Goal: Book appointment/travel/reservation

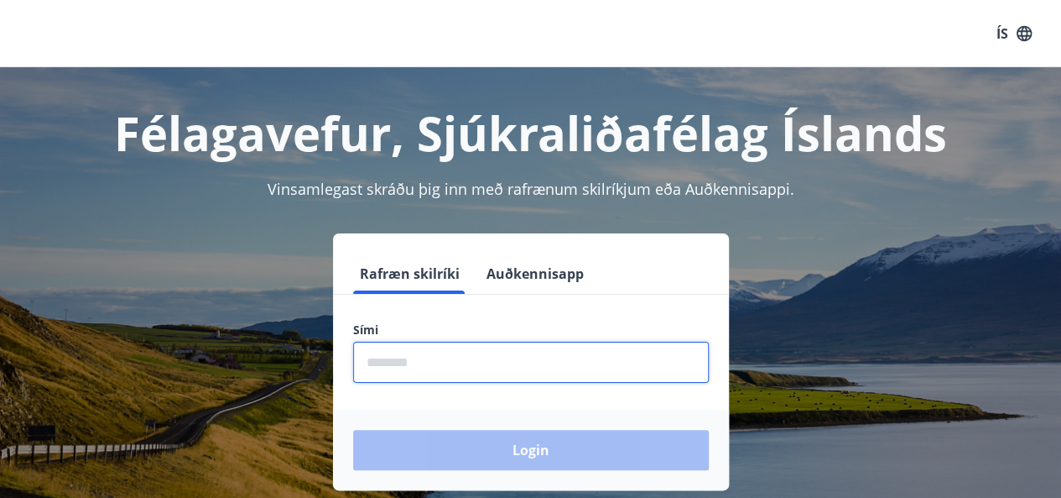
click at [515, 365] on input "phone" at bounding box center [531, 361] width 356 height 41
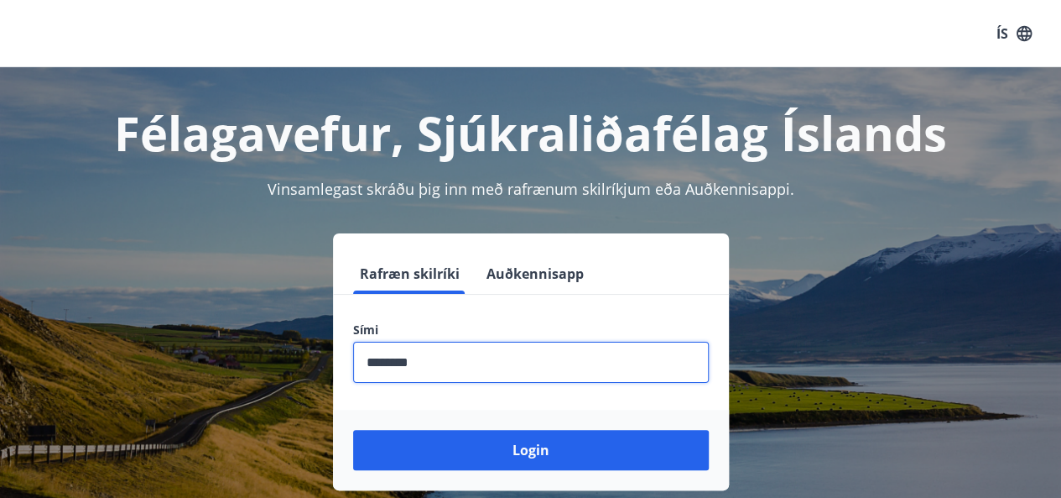
type input "********"
click at [353, 430] on button "Login" at bounding box center [531, 450] width 356 height 40
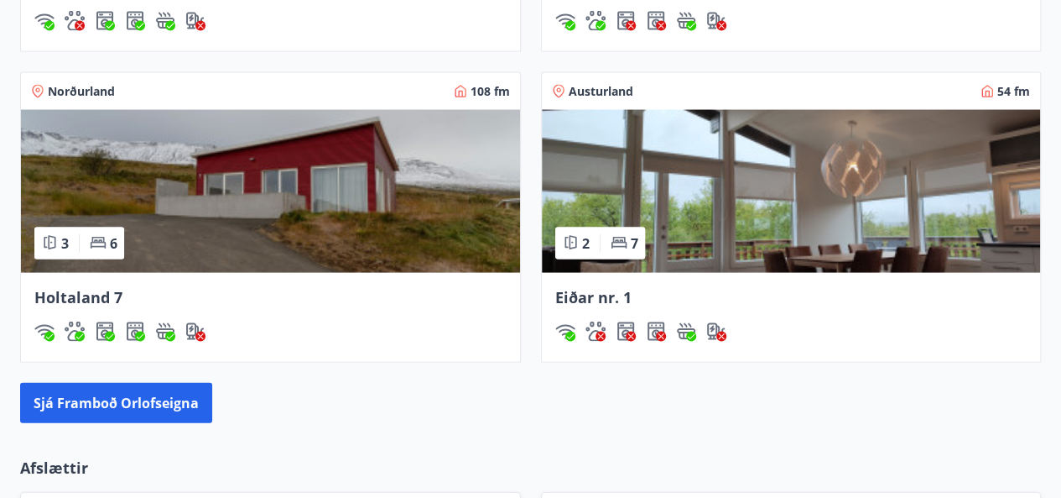
scroll to position [1617, 0]
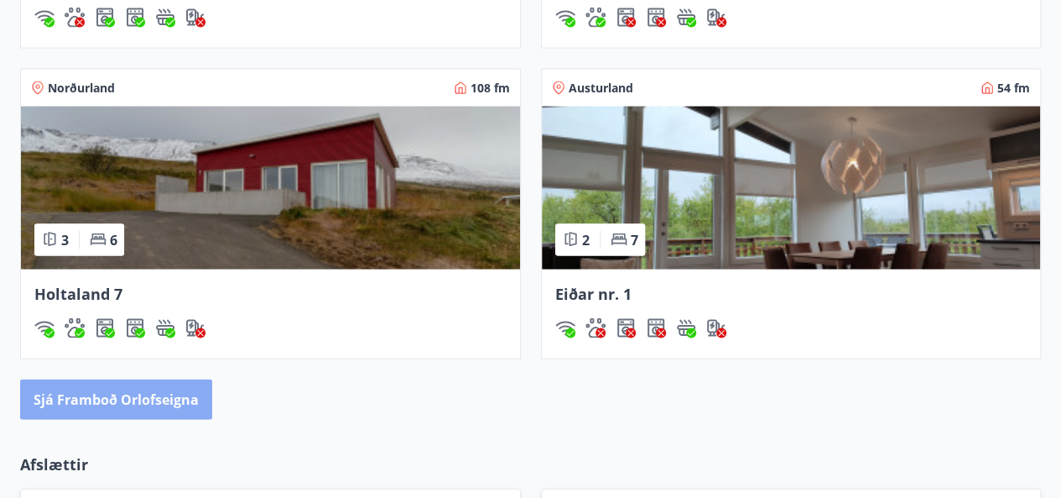
click at [185, 400] on button "Sjá framboð orlofseigna" at bounding box center [116, 399] width 192 height 40
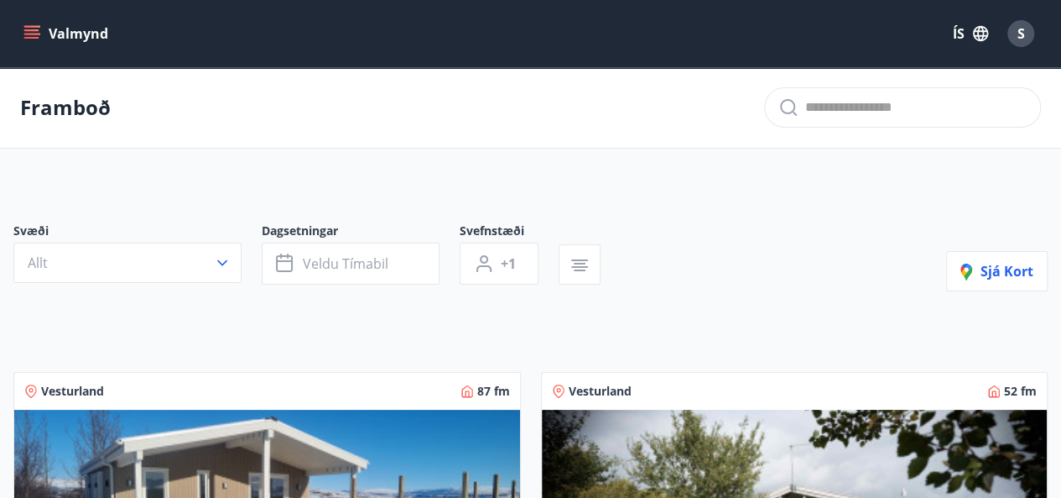
click at [1049, 125] on div "Framboð" at bounding box center [530, 107] width 1061 height 81
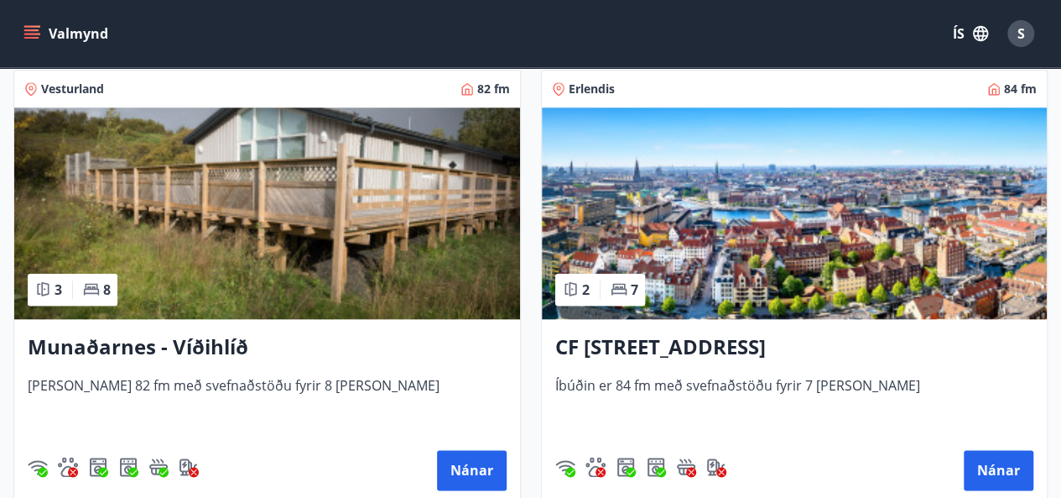
scroll to position [772, 0]
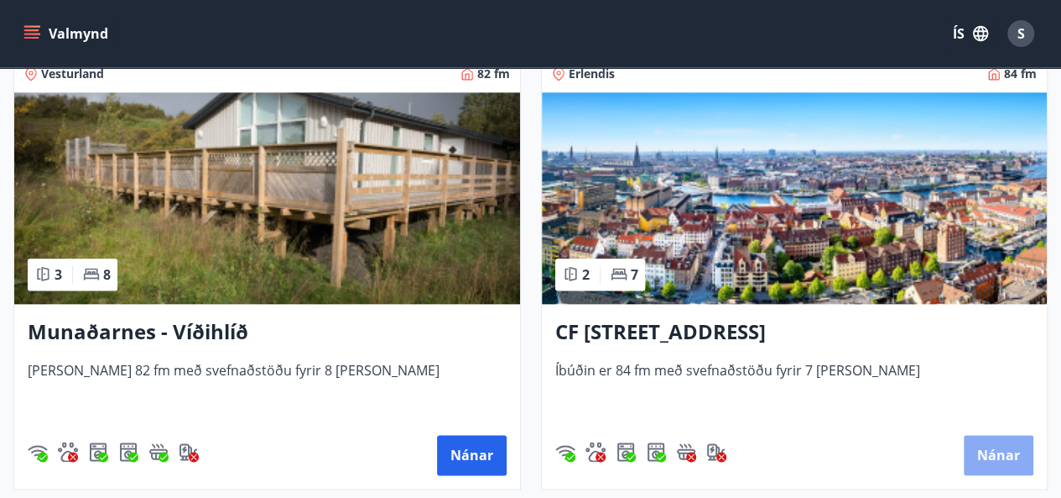
click at [998, 446] on button "Nánar" at bounding box center [999, 455] width 70 height 40
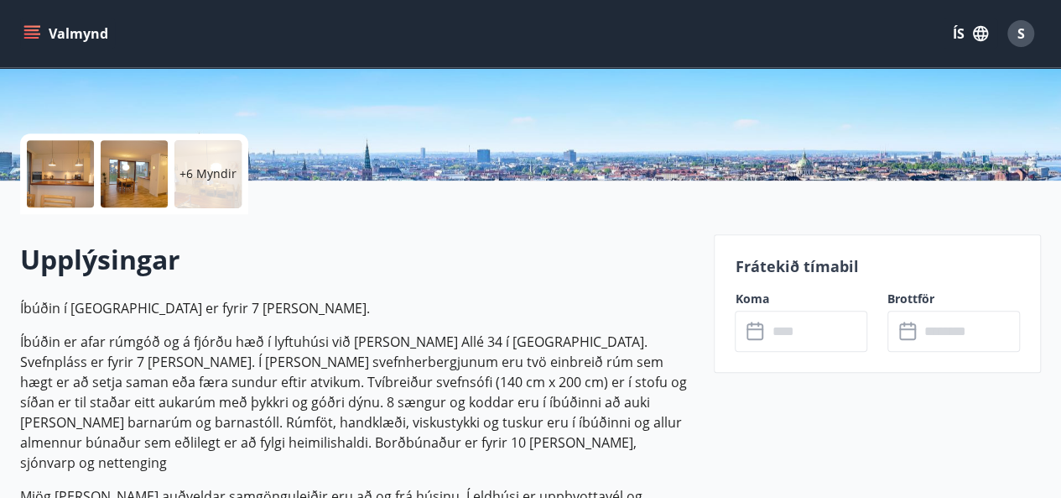
scroll to position [369, 0]
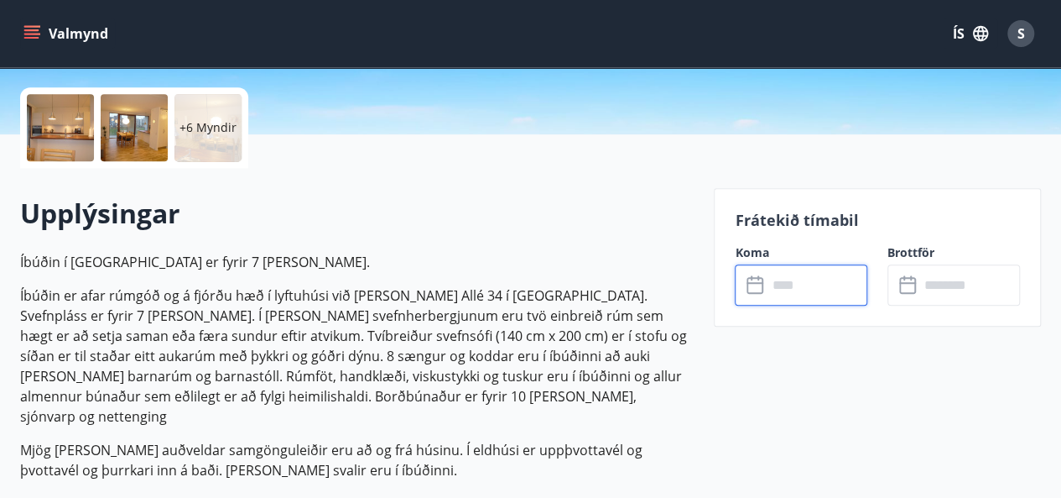
click at [842, 289] on input "text" at bounding box center [817, 284] width 101 height 41
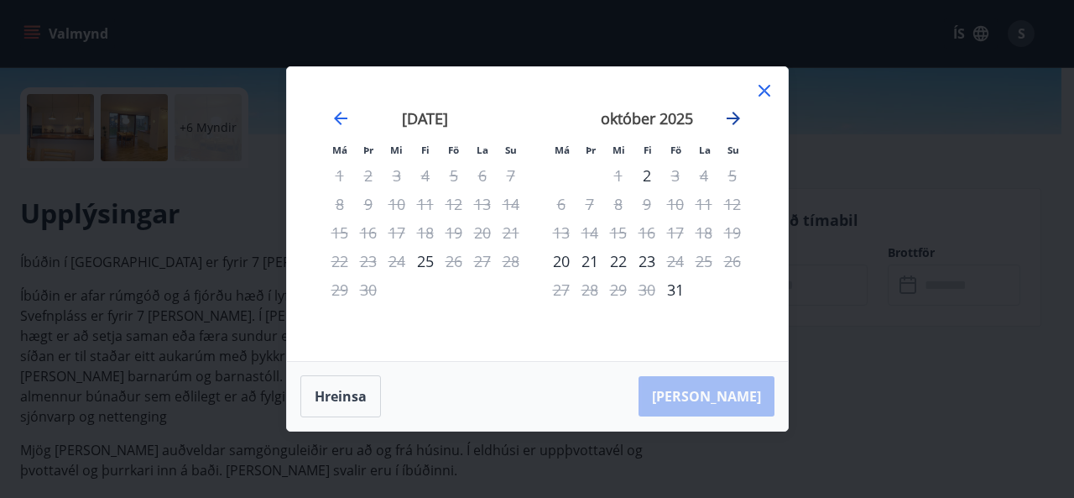
click at [729, 122] on icon "Move forward to switch to the next month." at bounding box center [733, 118] width 20 height 20
click at [759, 90] on icon at bounding box center [764, 91] width 20 height 20
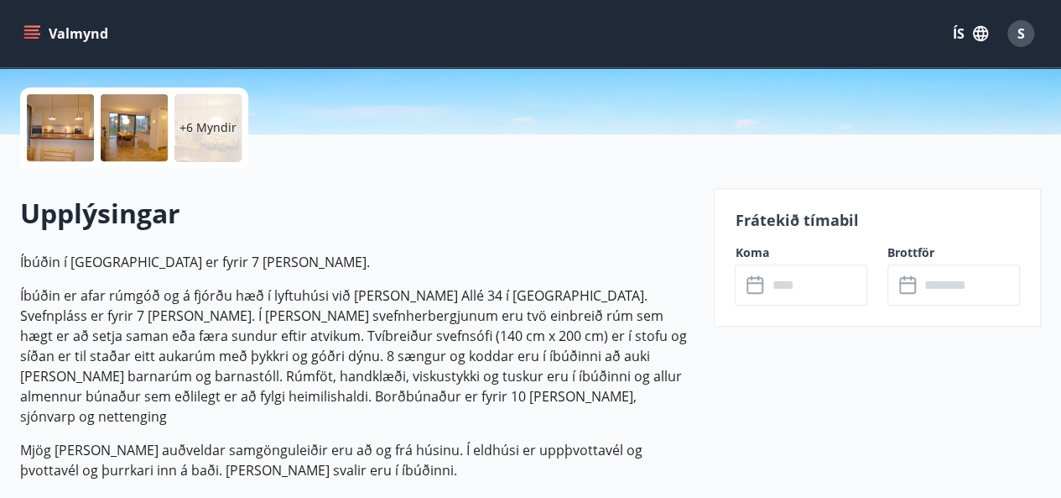
click at [83, 123] on div at bounding box center [60, 127] width 67 height 67
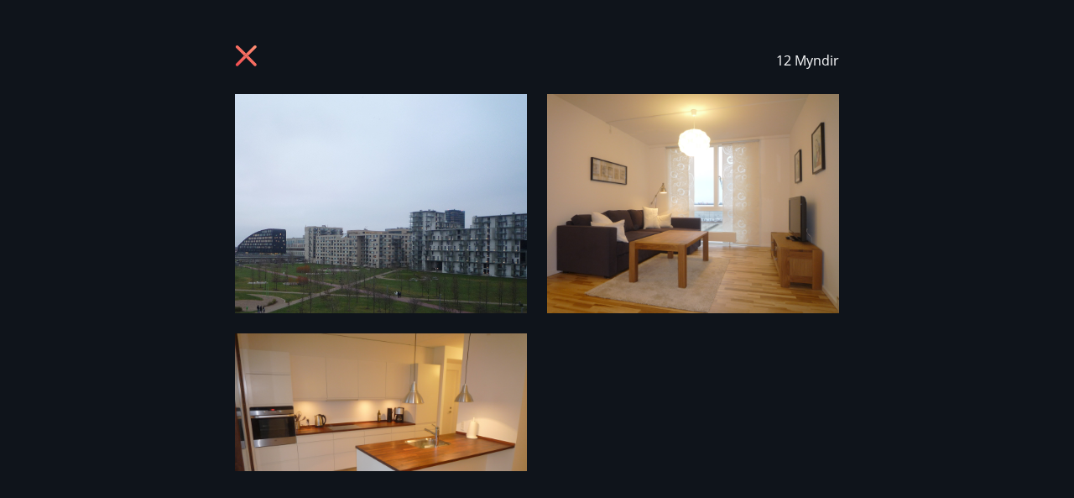
click at [969, 154] on div "12 Myndir" at bounding box center [537, 249] width 1074 height 444
click at [247, 53] on icon at bounding box center [246, 55] width 21 height 21
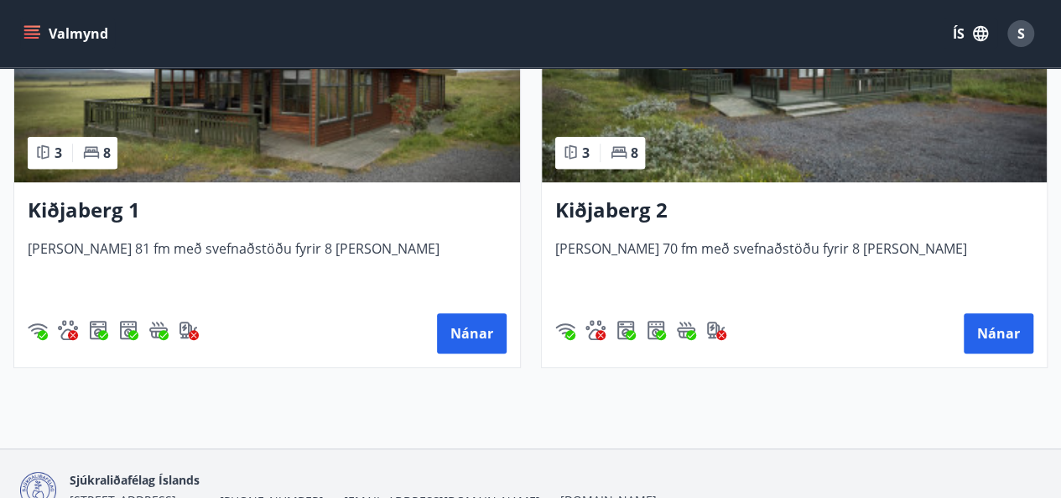
scroll to position [3625, 0]
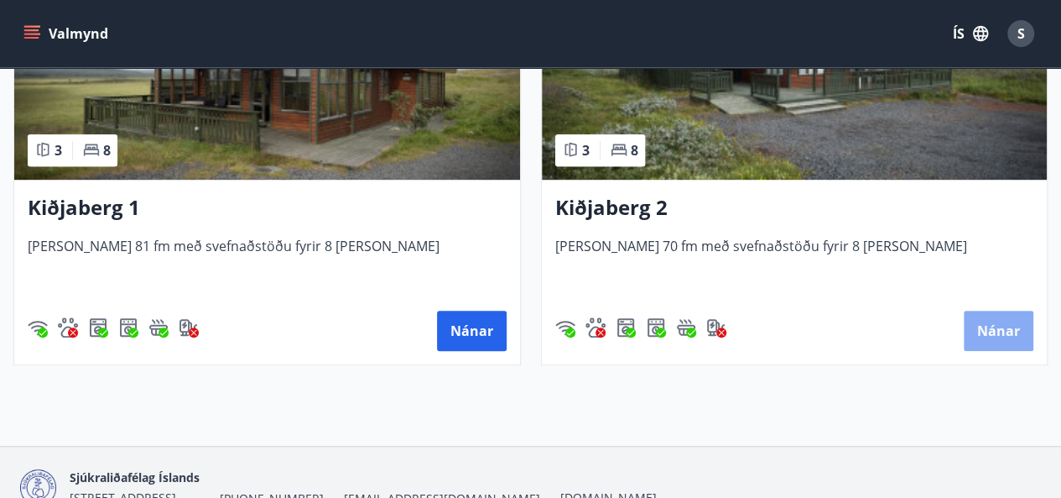
click at [998, 333] on button "Nánar" at bounding box center [999, 330] width 70 height 40
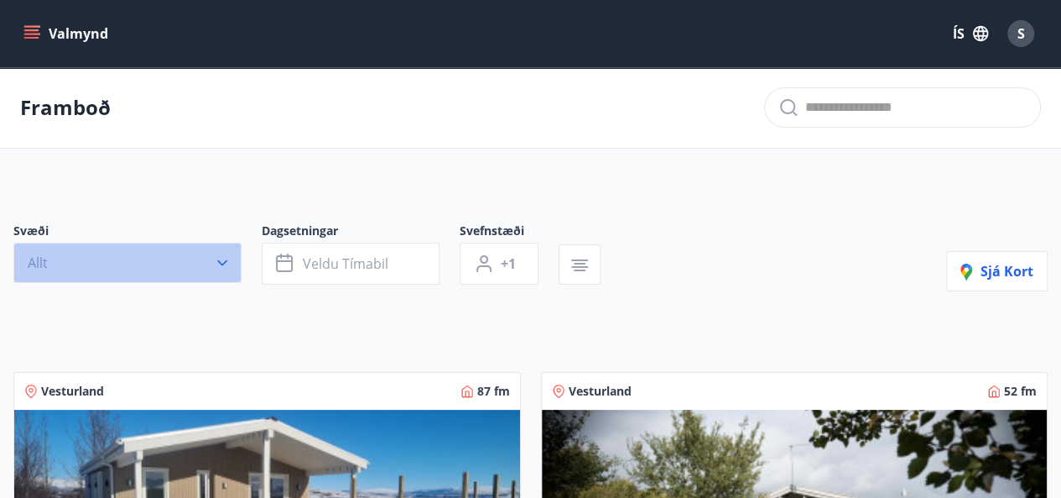
click at [211, 249] on button "Allt" at bounding box center [127, 262] width 228 height 40
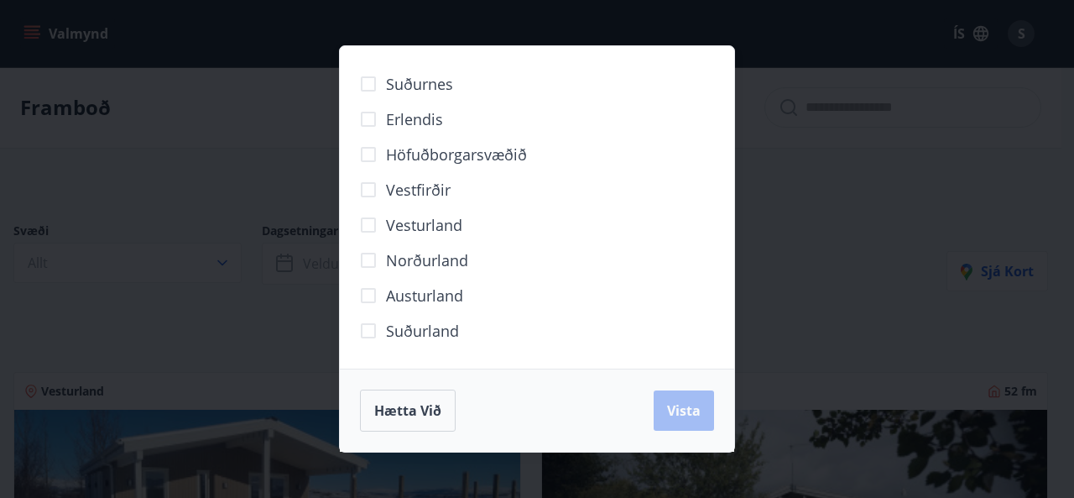
click at [416, 187] on span "Vestfirðir" at bounding box center [418, 190] width 65 height 22
click at [675, 407] on span "Vista" at bounding box center [684, 410] width 34 height 18
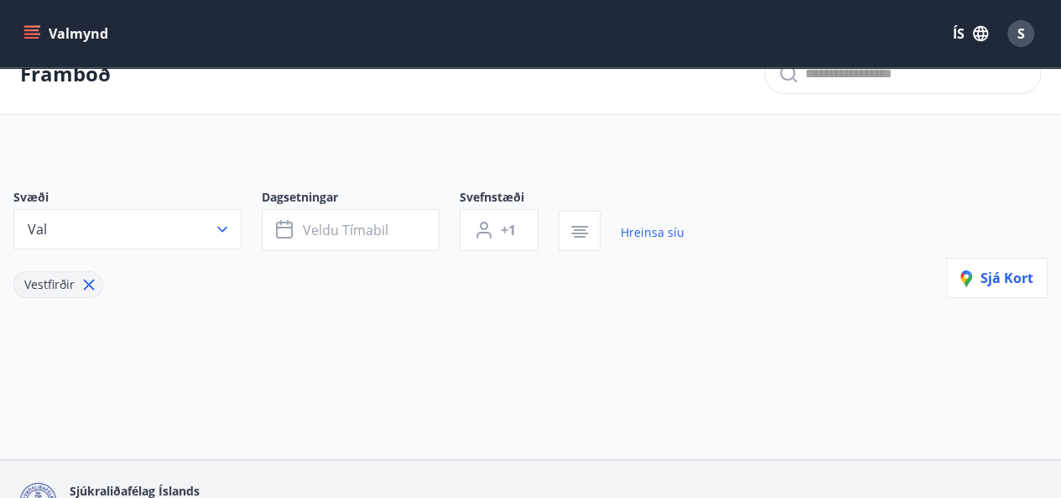
scroll to position [32, 0]
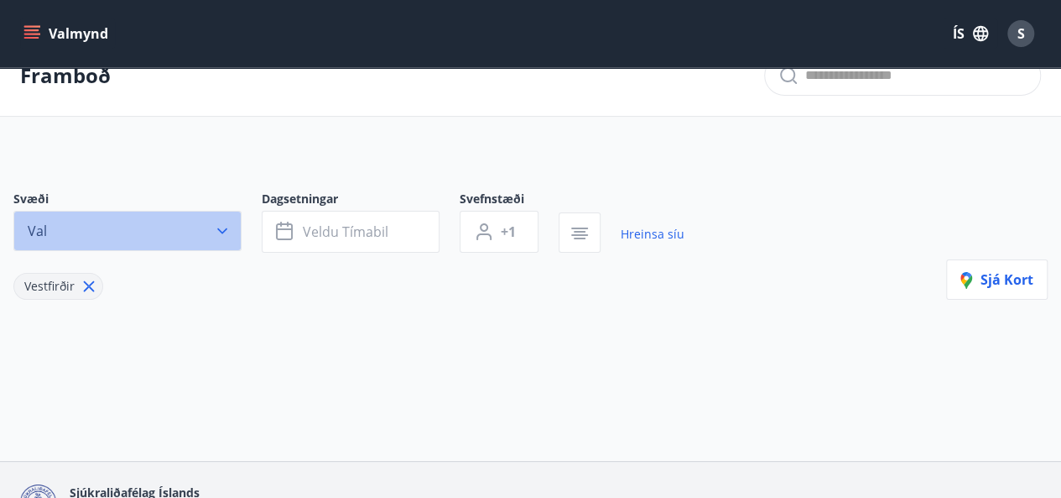
click at [220, 236] on icon "button" at bounding box center [222, 230] width 17 height 17
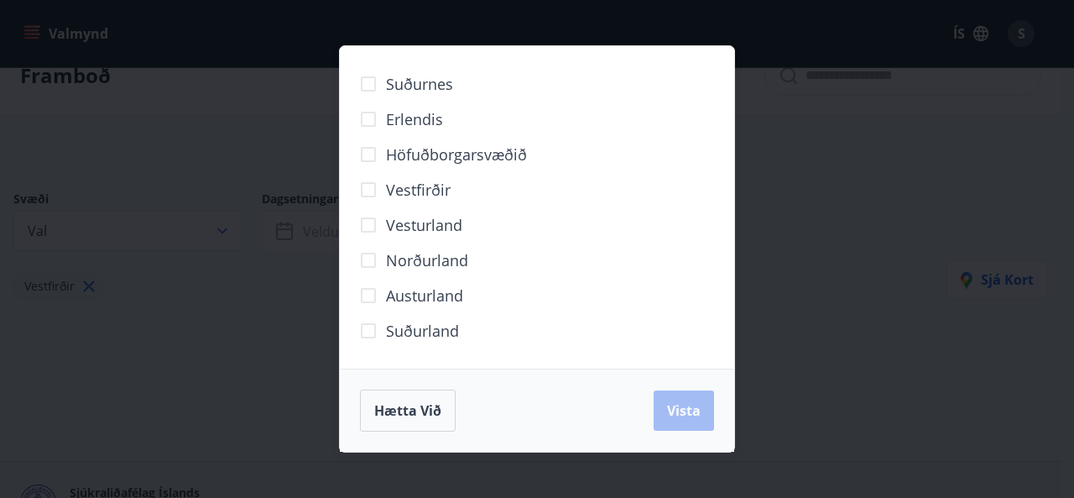
click at [821, 245] on div "Suðurnes Erlendis Höfuðborgarsvæðið [GEOGRAPHIC_DATA] [GEOGRAPHIC_DATA] [GEOGRA…" at bounding box center [537, 249] width 1074 height 498
